Goal: Task Accomplishment & Management: Use online tool/utility

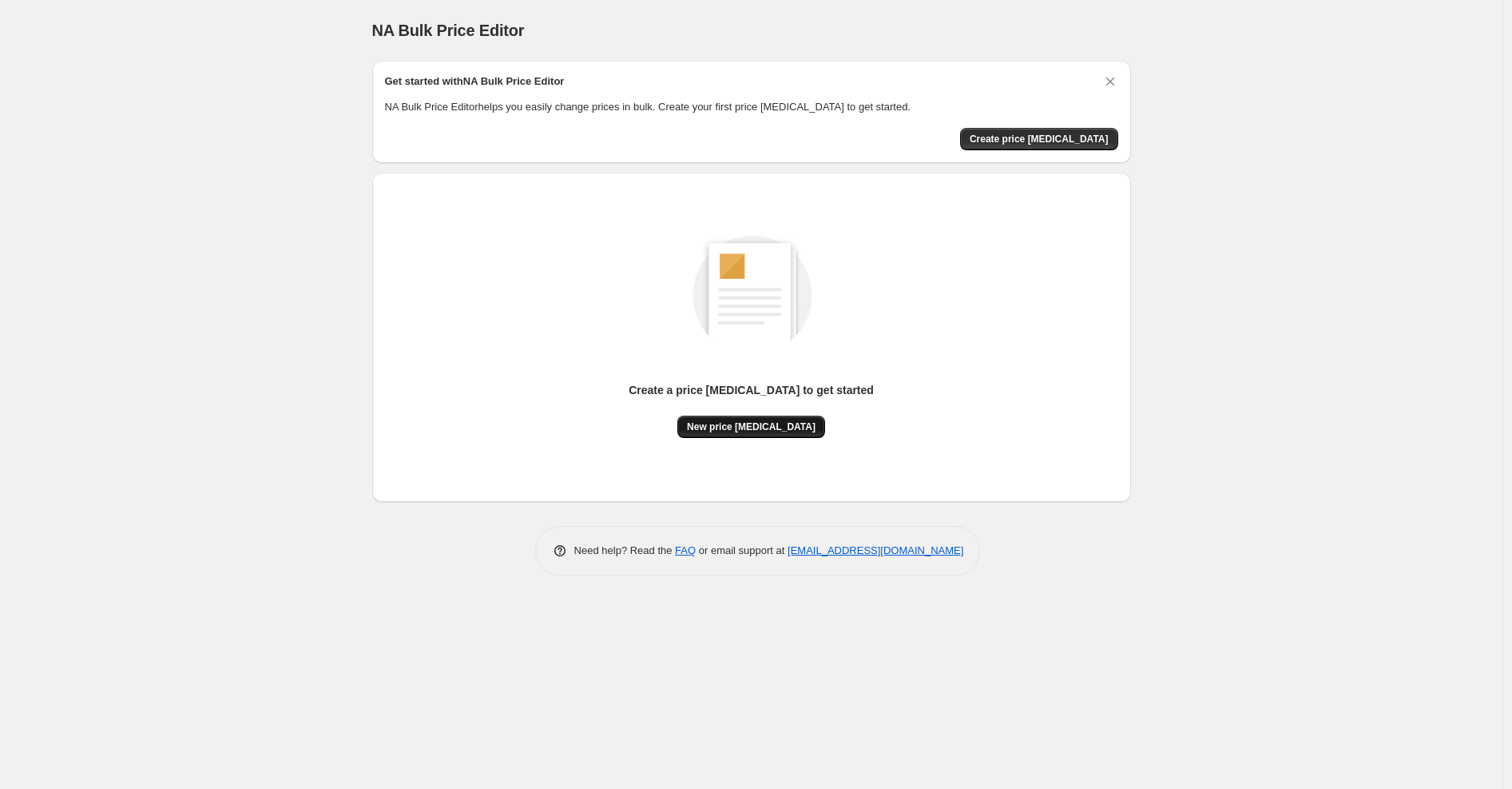
click at [760, 420] on span "New price [MEDICAL_DATA]" at bounding box center [751, 426] width 128 height 12
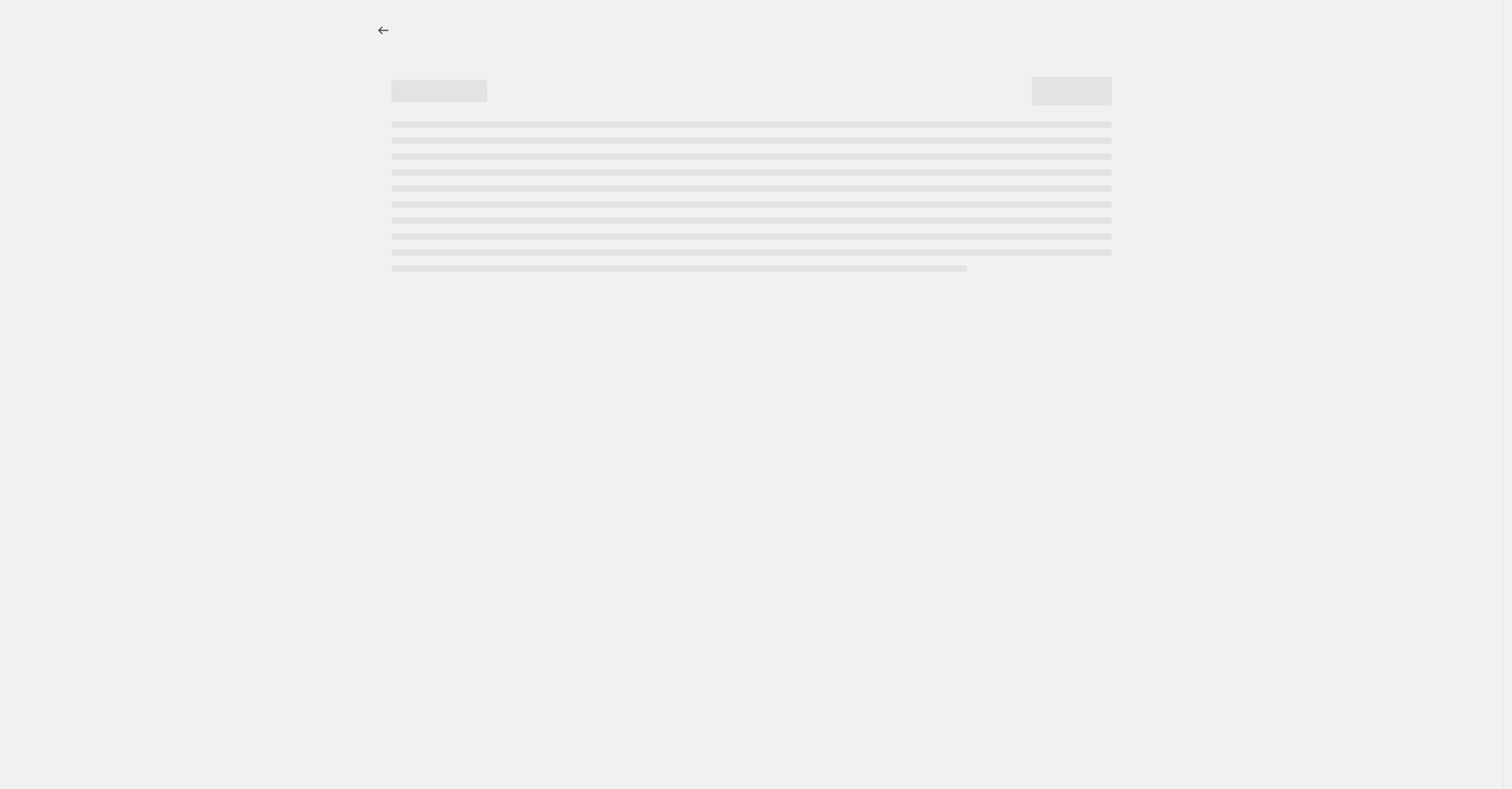
select select "percentage"
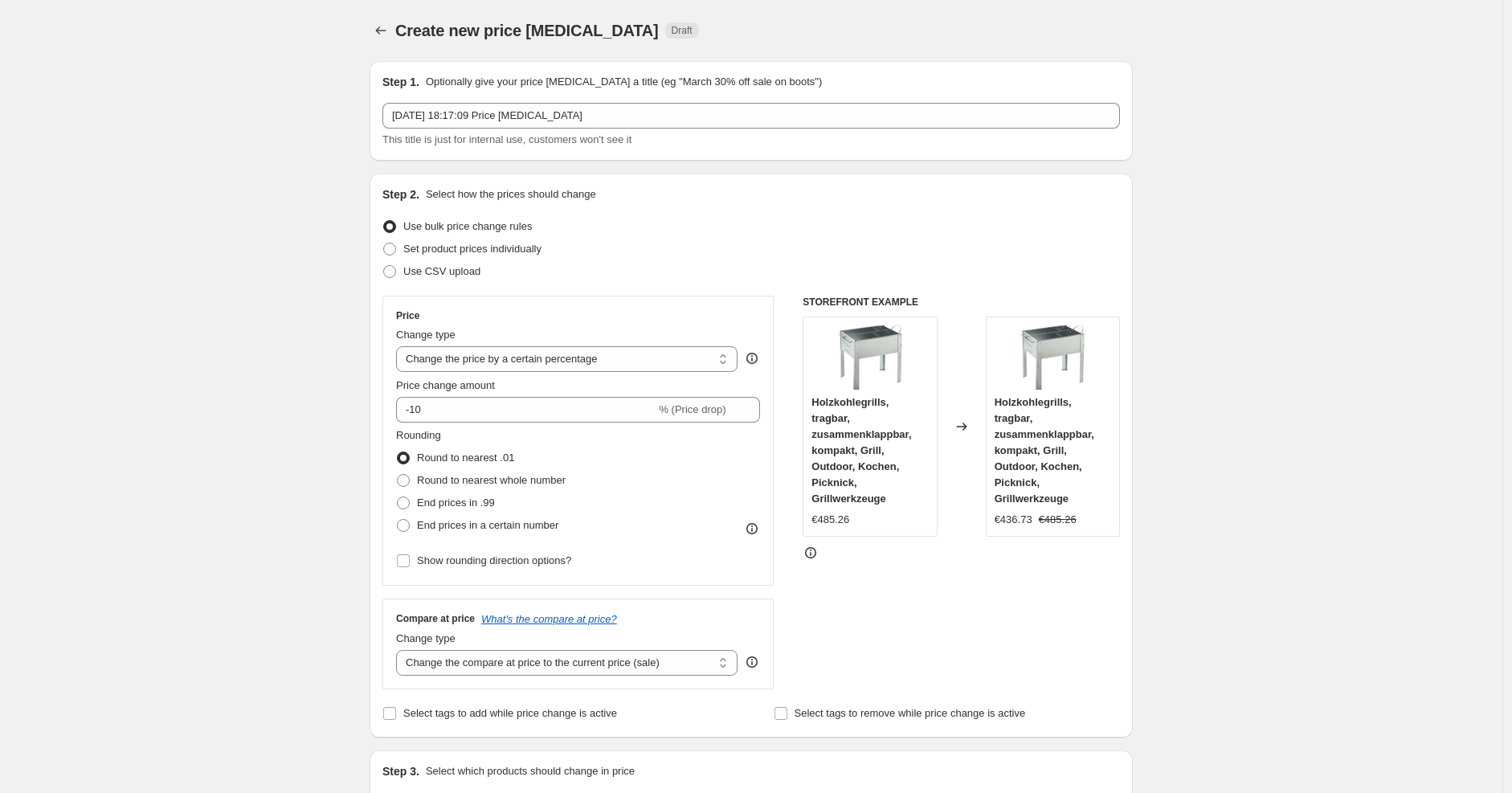
click at [567, 421] on div "Price Change type Change the price to a certain amount Change the price by a ce…" at bounding box center [577, 440] width 364 height 262
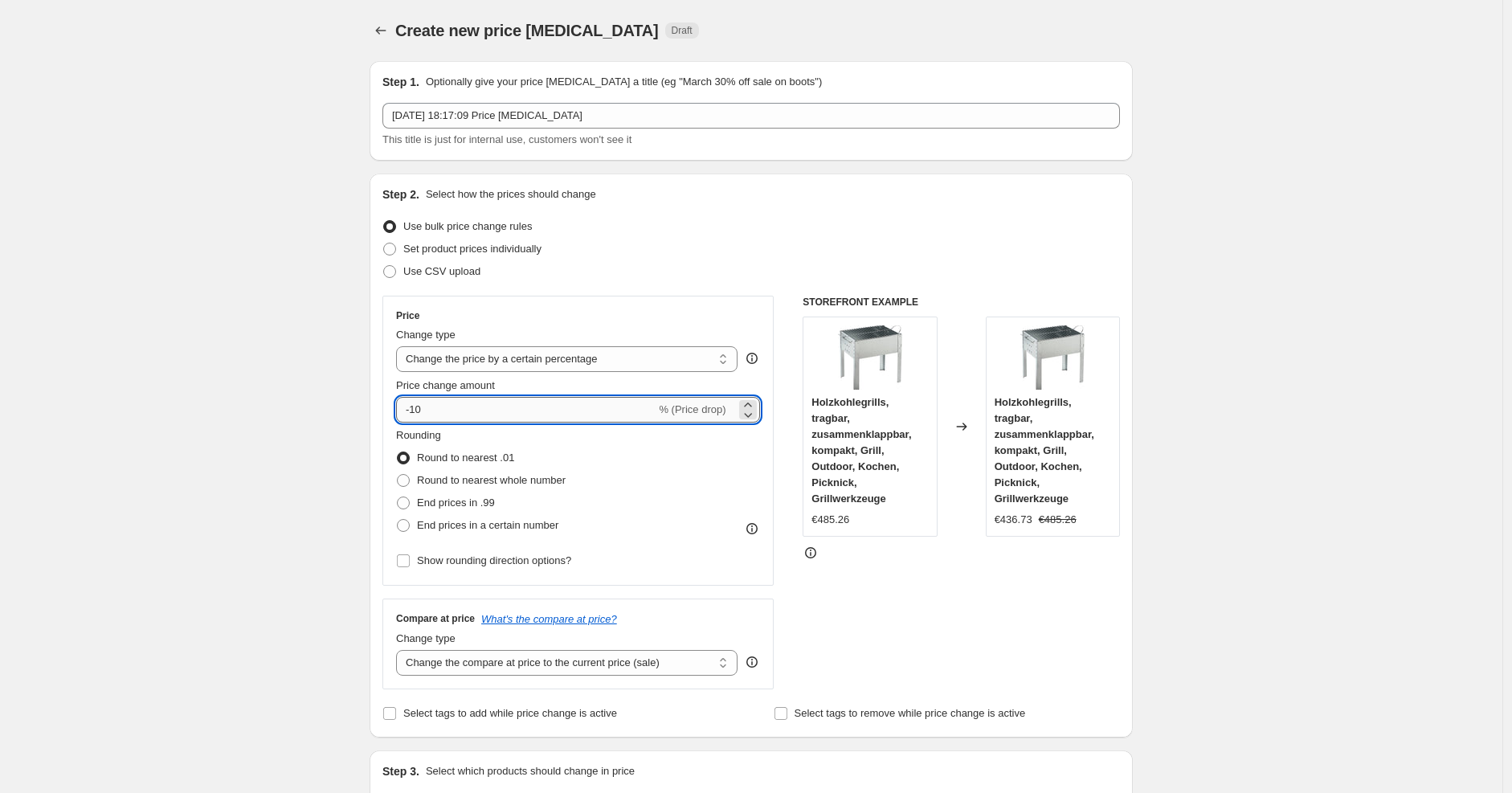
click at [563, 421] on input "-10" at bounding box center [526, 409] width 260 height 26
type input "-1"
type input "-25"
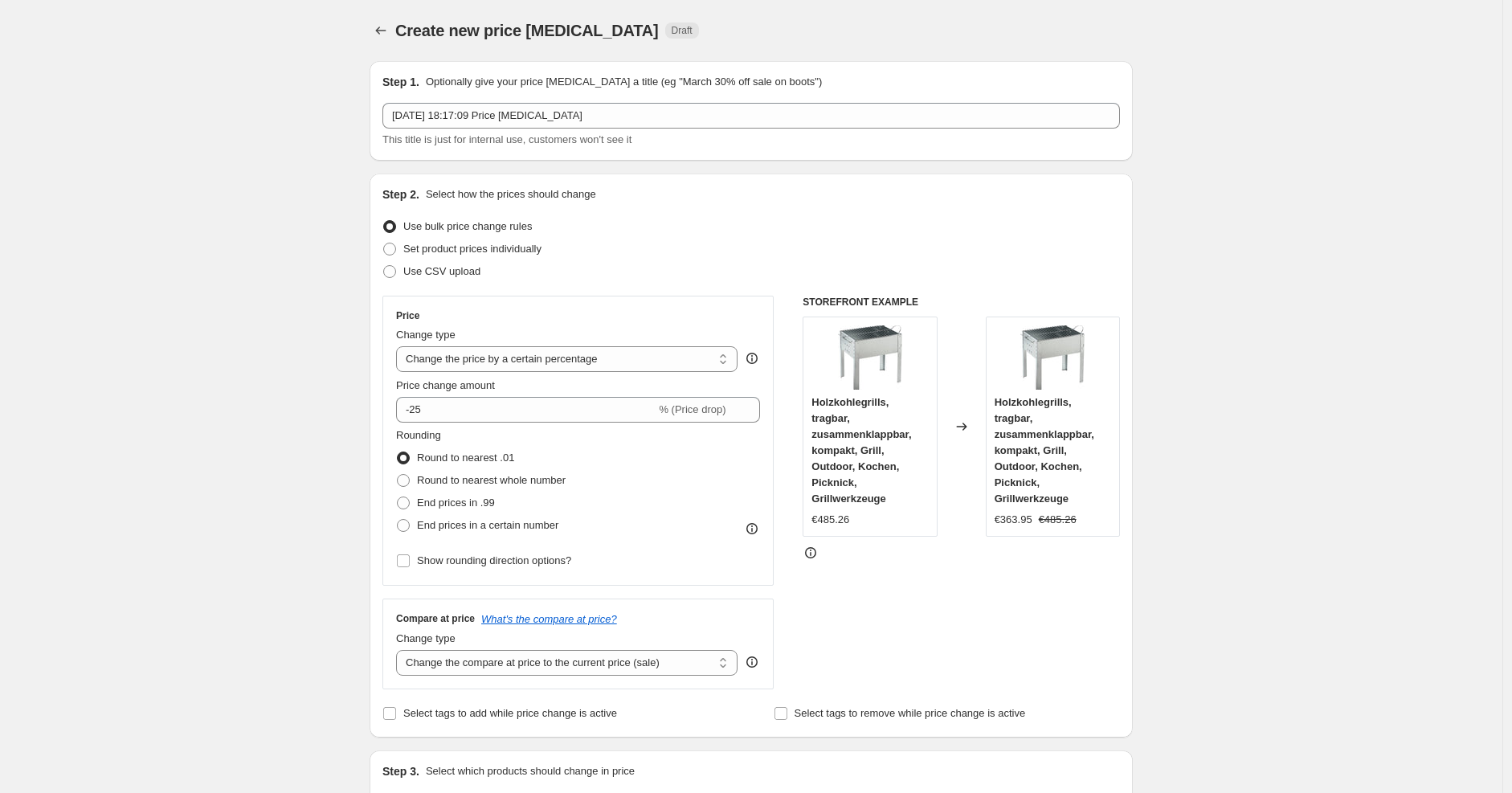
click at [877, 263] on div "Use CSV upload" at bounding box center [751, 271] width 737 height 22
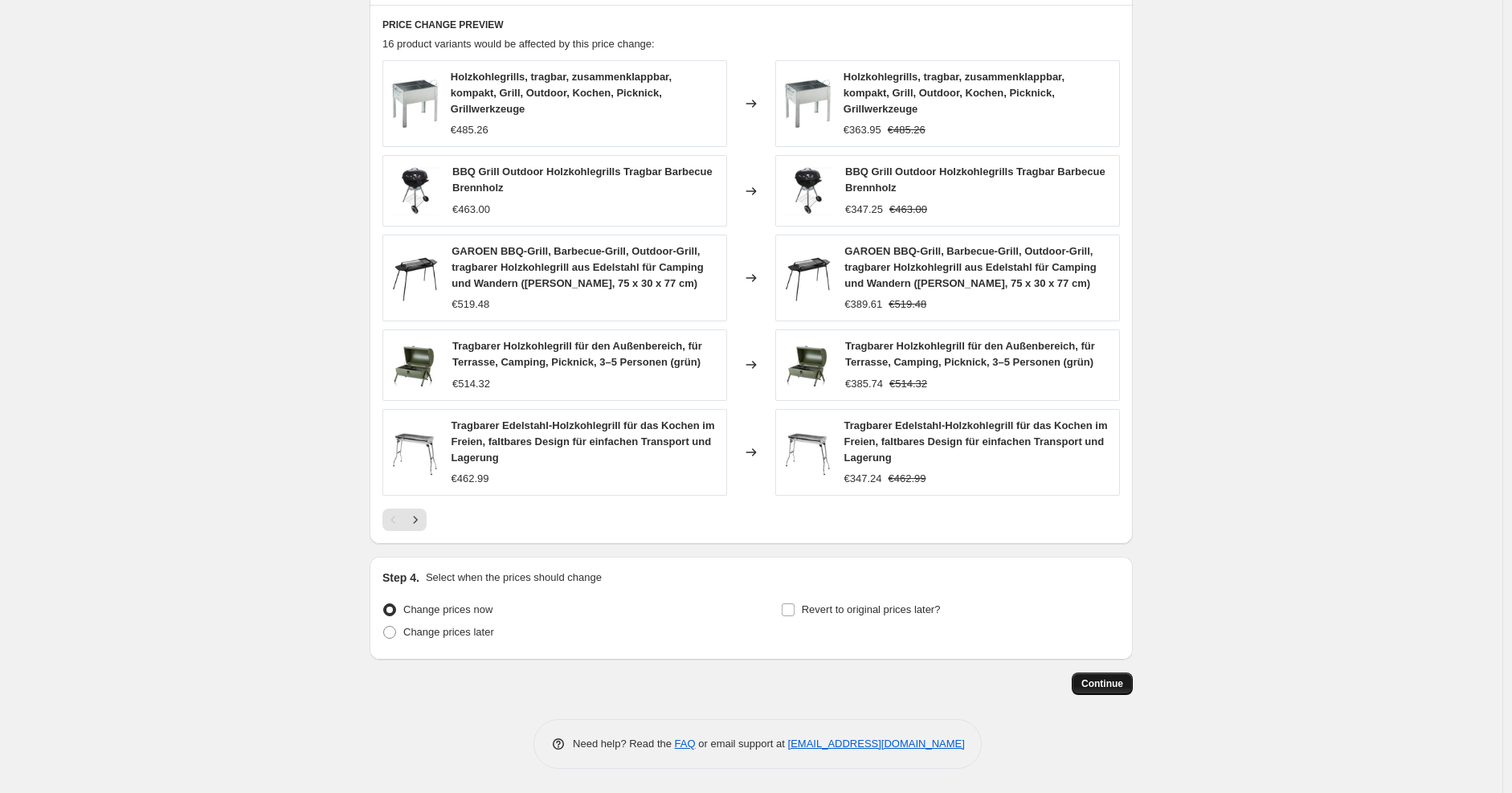
click at [1095, 685] on span "Continue" at bounding box center [1102, 684] width 42 height 12
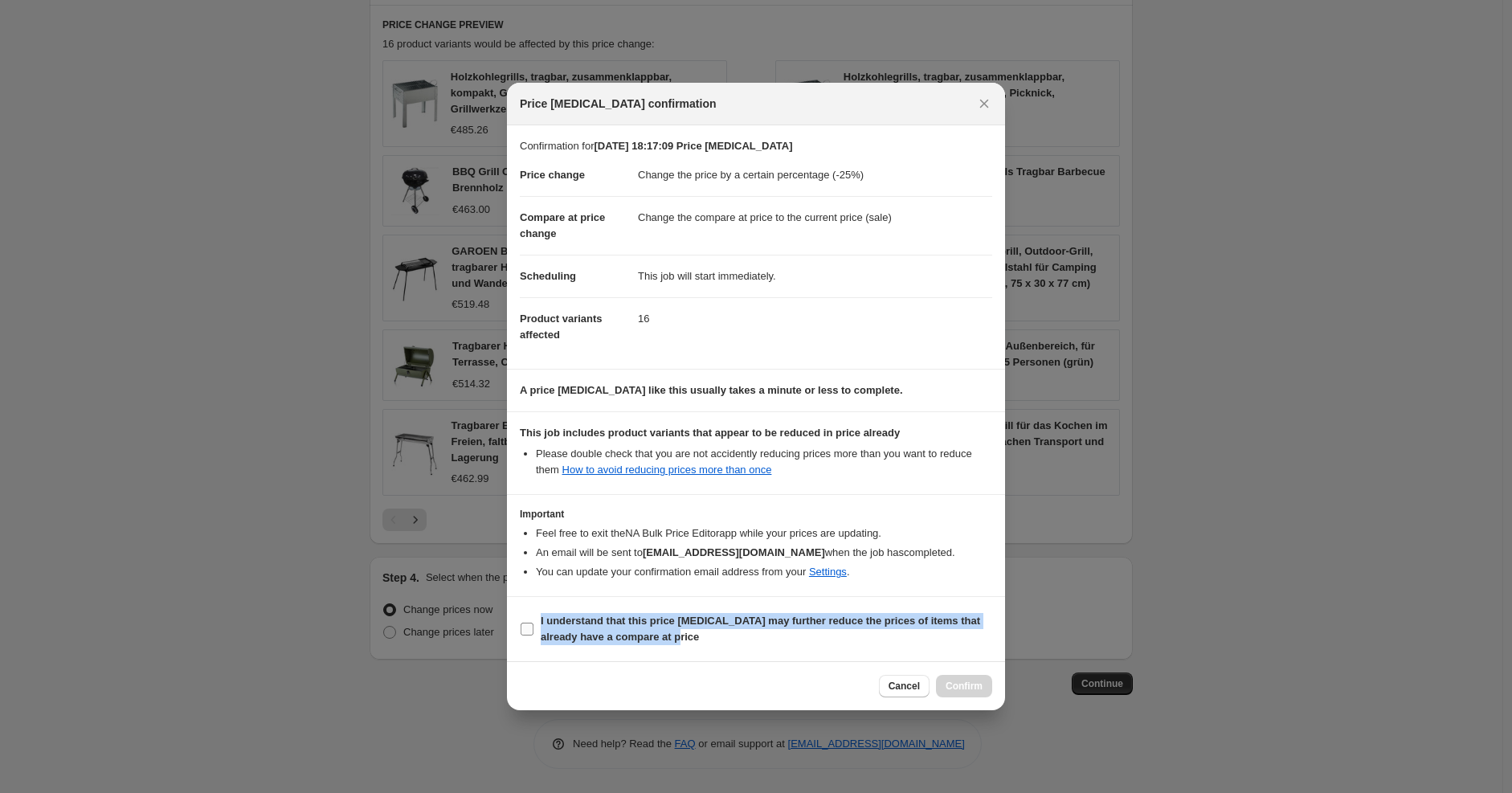
drag, startPoint x: 855, startPoint y: 605, endPoint x: 876, endPoint y: 645, distance: 45.2
click at [876, 645] on section "I understand that this price [MEDICAL_DATA] may further reduce the prices of it…" at bounding box center [756, 629] width 498 height 64
click at [876, 645] on span "I understand that this price [MEDICAL_DATA] may further reduce the prices of it…" at bounding box center [767, 629] width 452 height 32
click at [534, 636] on input "I understand that this price [MEDICAL_DATA] may further reduce the prices of it…" at bounding box center [527, 629] width 12 height 12
checkbox input "true"
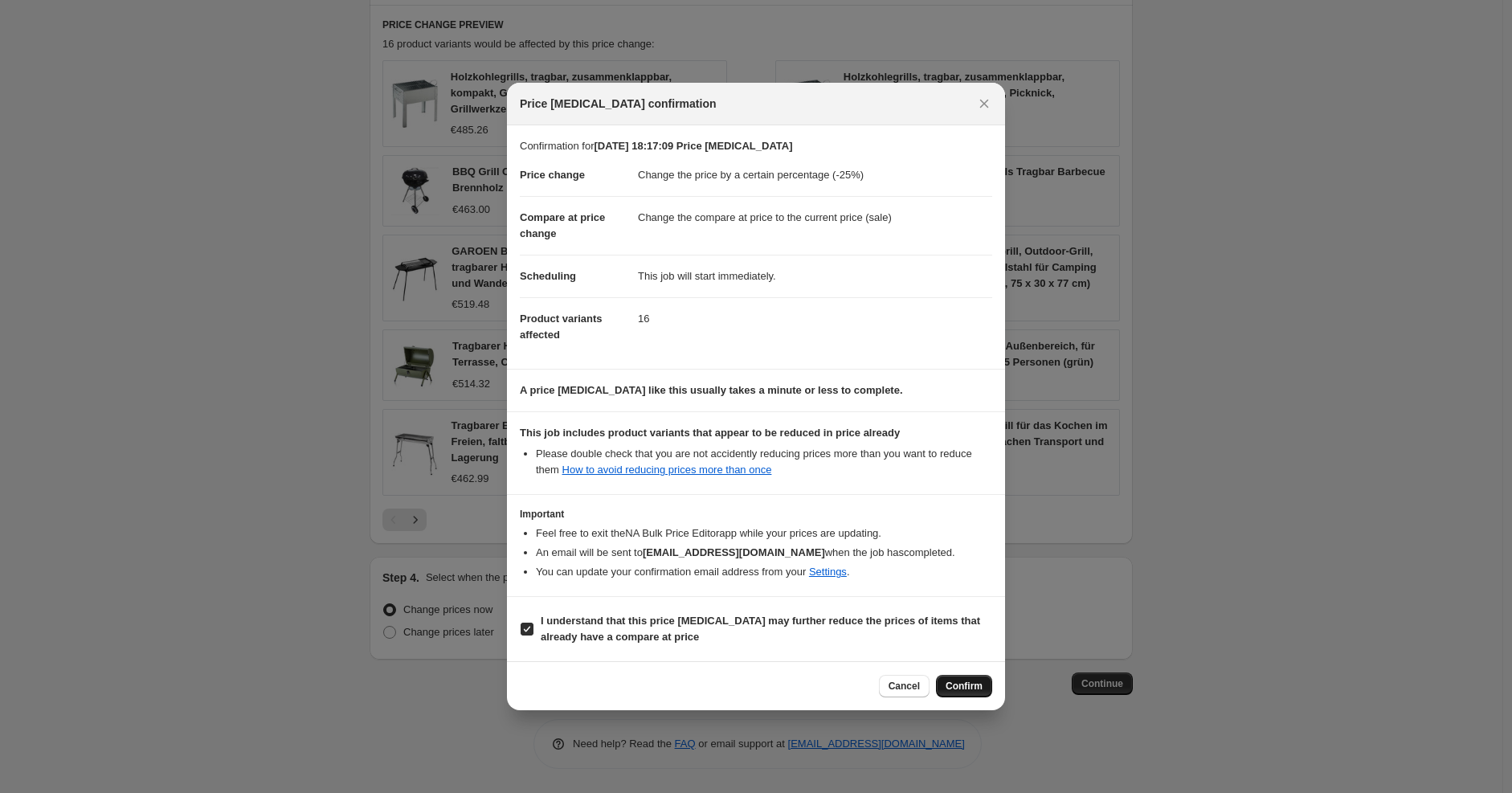
click at [958, 691] on span "Confirm" at bounding box center [964, 685] width 37 height 12
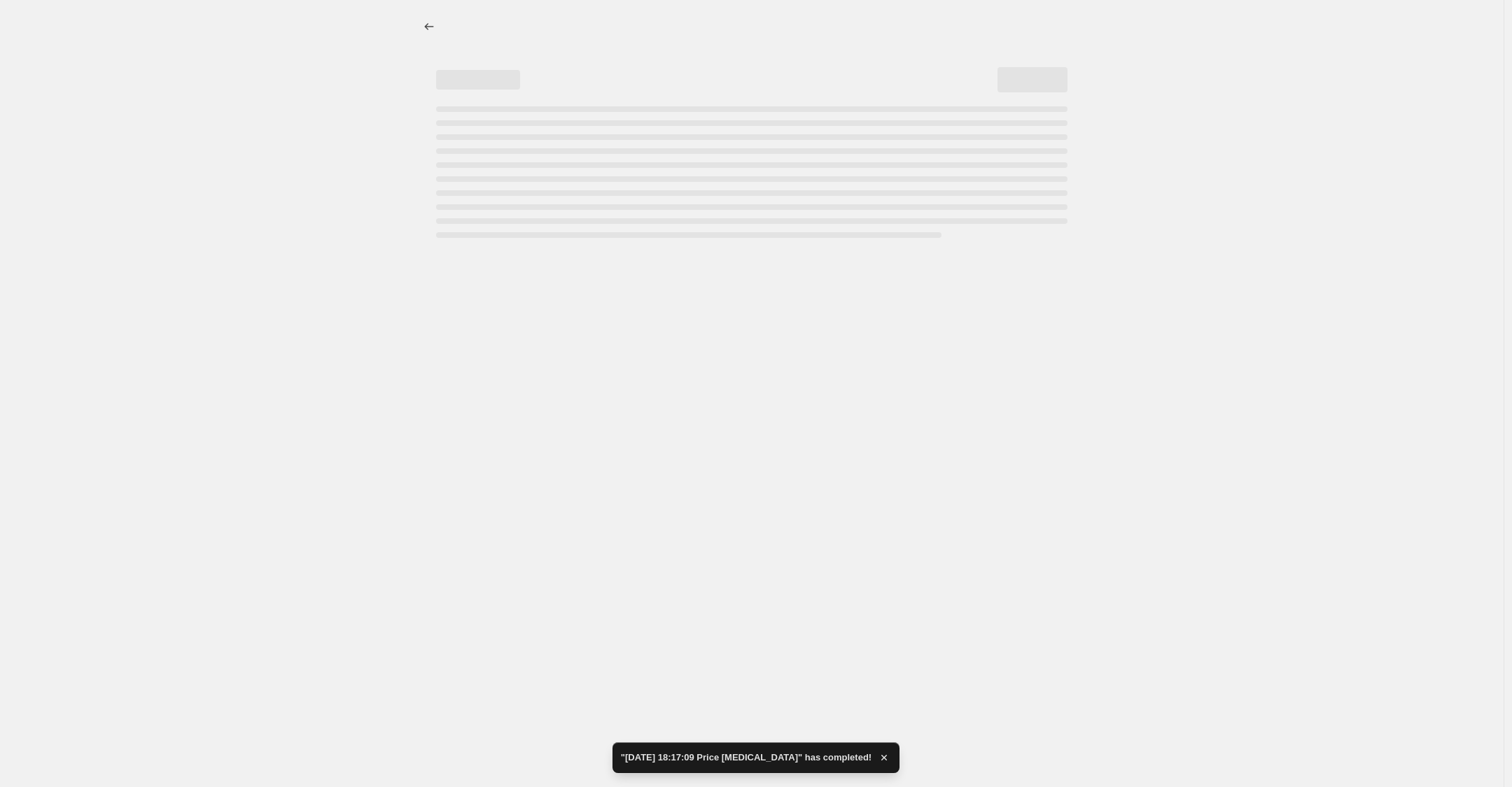
select select "percentage"
